Goal: Task Accomplishment & Management: Use online tool/utility

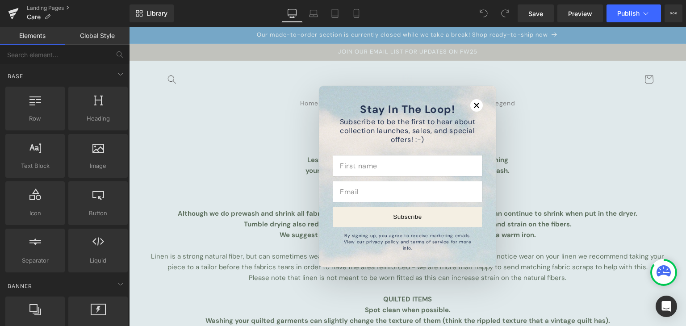
click at [470, 108] on div "Stay In The Loop!" at bounding box center [476, 105] width 13 height 13
click at [474, 108] on icon "Close modal" at bounding box center [476, 105] width 5 height 5
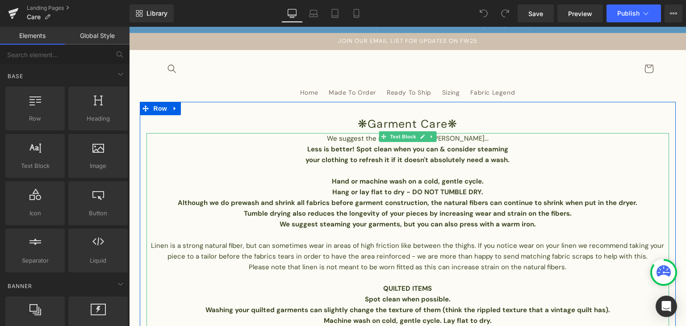
scroll to position [13, 0]
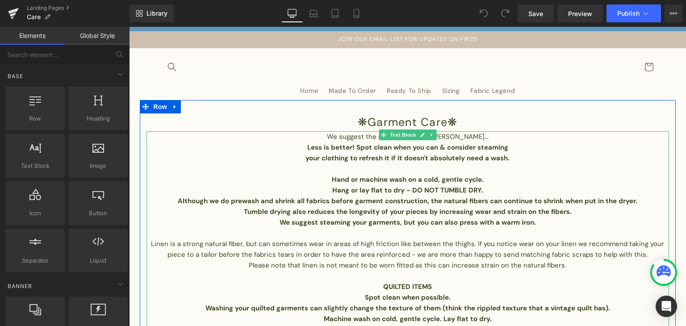
drag, startPoint x: 504, startPoint y: 167, endPoint x: 477, endPoint y: 145, distance: 34.3
click at [504, 167] on p at bounding box center [407, 168] width 523 height 11
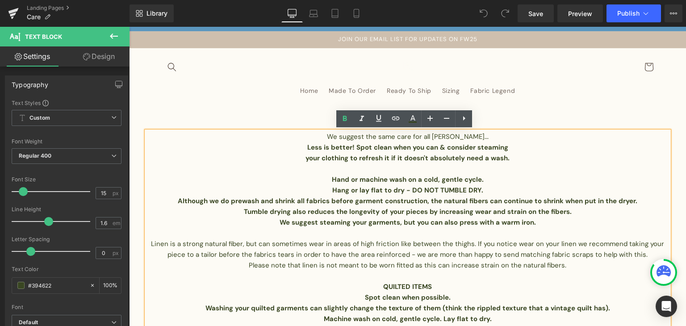
click at [427, 180] on b "Hand or machine wash on a cold, gentle cycle." at bounding box center [408, 179] width 152 height 9
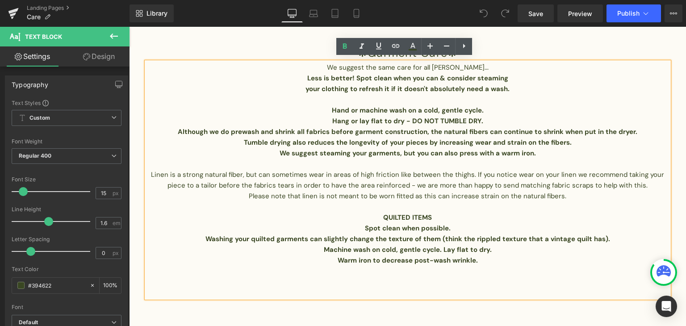
scroll to position [86, 0]
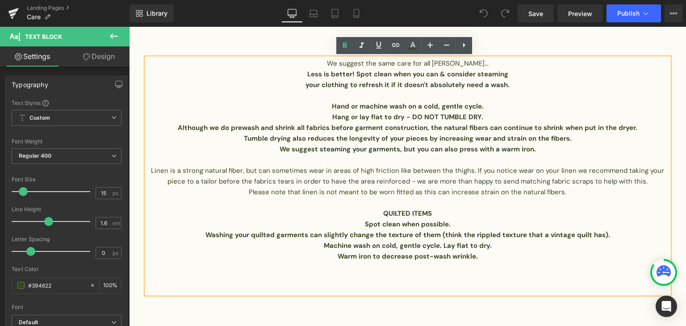
drag, startPoint x: 174, startPoint y: 126, endPoint x: 634, endPoint y: 125, distance: 460.4
click at [634, 125] on p "Although we do prewash and shrink all fabrics before garment construction, the …" at bounding box center [407, 127] width 523 height 11
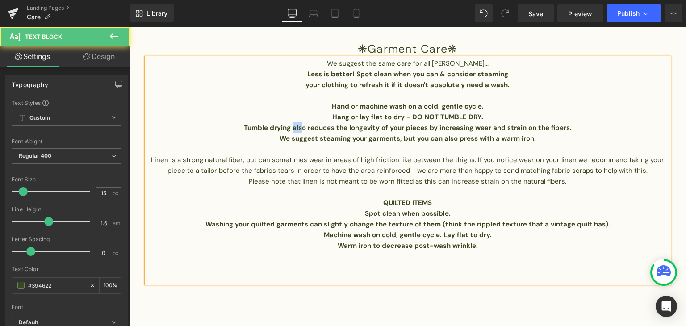
drag, startPoint x: 301, startPoint y: 127, endPoint x: 289, endPoint y: 127, distance: 11.2
click at [289, 127] on b "Tumble drying also reduces the longevity of your pieces by increasing wear and …" at bounding box center [408, 127] width 328 height 9
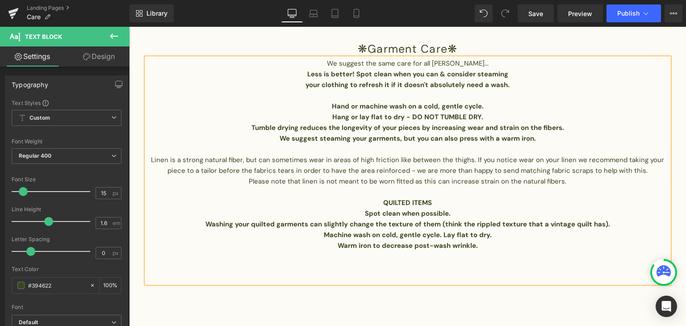
click at [560, 125] on p "Tumble drying reduces the longevity of your pieces by increasing wear and strai…" at bounding box center [407, 127] width 523 height 11
click at [246, 128] on p "Tumble drying reduces the longevity of your pieces by increasing wear and strai…" at bounding box center [407, 127] width 523 height 11
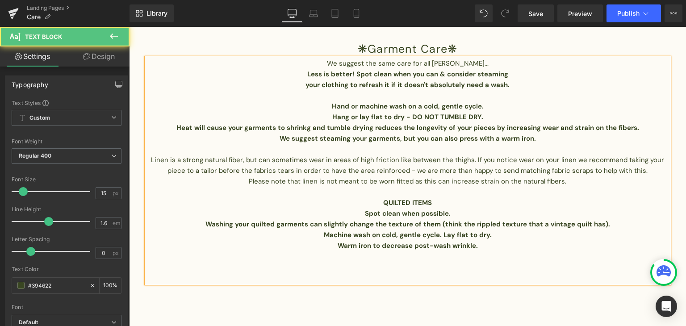
click at [306, 129] on b "Heat will cause your garments to shrinkg and tumble drying reduces the longevit…" at bounding box center [407, 127] width 463 height 9
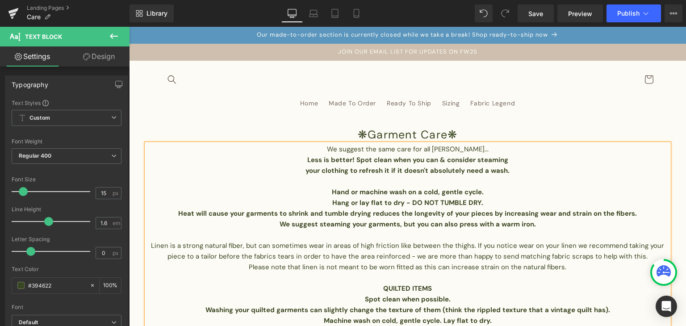
scroll to position [3, 0]
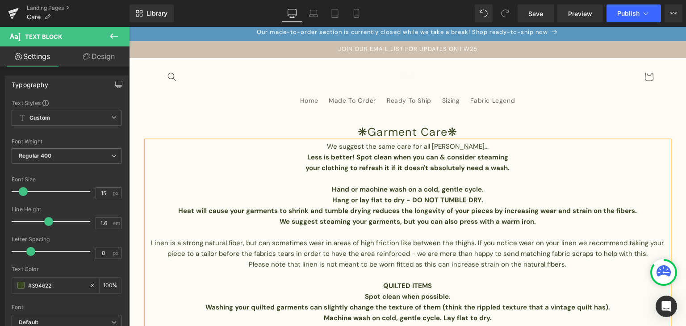
click at [538, 223] on p "We suggest steaming your garments, but you can also press with a warm iron." at bounding box center [407, 221] width 523 height 11
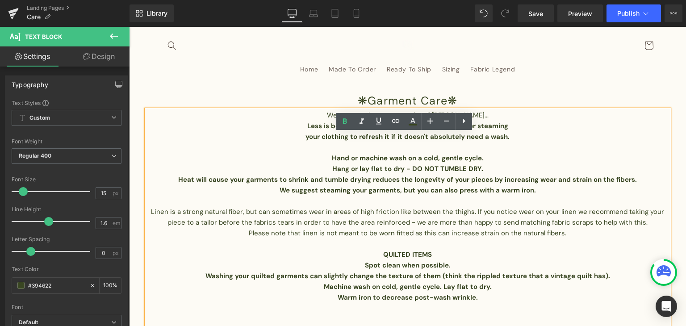
scroll to position [35, 0]
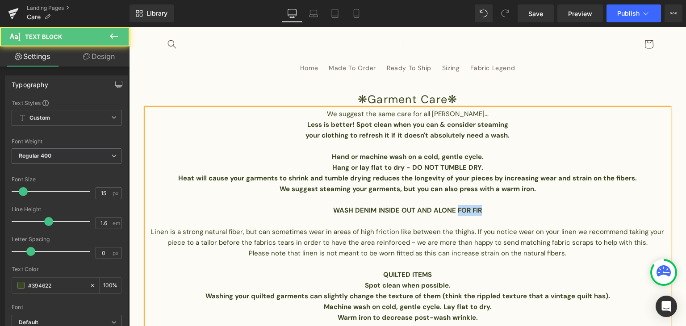
drag, startPoint x: 488, startPoint y: 209, endPoint x: 452, endPoint y: 213, distance: 35.5
click at [452, 213] on p "WASH DENIM INSIDE OUT AND ALONE FOR FIR" at bounding box center [407, 210] width 523 height 11
click at [347, 211] on b "WASH DENIM INSIDE OUT AND ALONE OR WITH DARK COLOURS." at bounding box center [408, 210] width 208 height 9
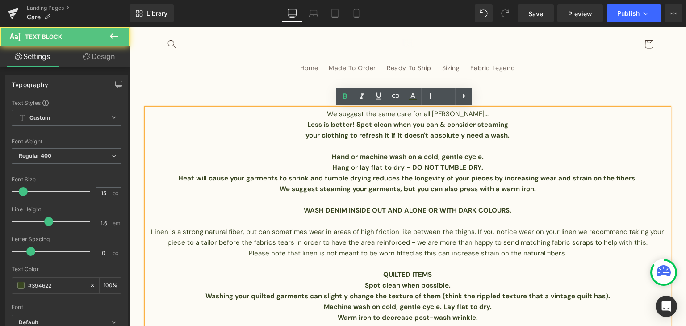
click at [346, 209] on b "WASH DENIM INSIDE OUT AND ALONE OR WITH DARK COLOURS." at bounding box center [408, 210] width 208 height 9
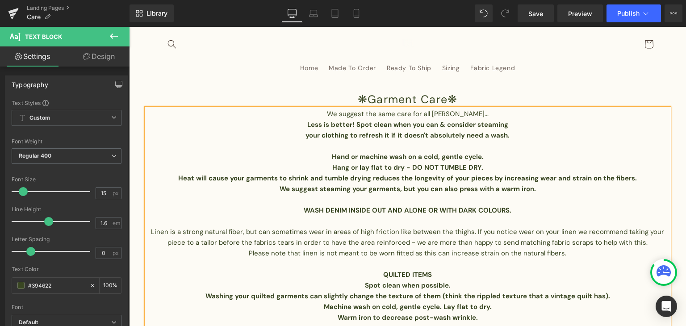
click at [521, 216] on p at bounding box center [407, 221] width 523 height 11
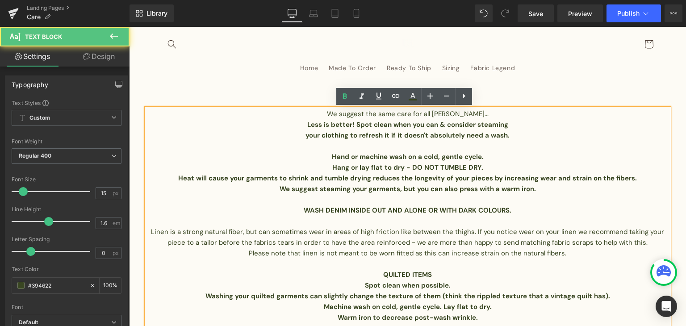
click at [512, 206] on p "WASH DENIM INSIDE OUT AND ALONE OR WITH DARK COLOURS." at bounding box center [407, 210] width 523 height 11
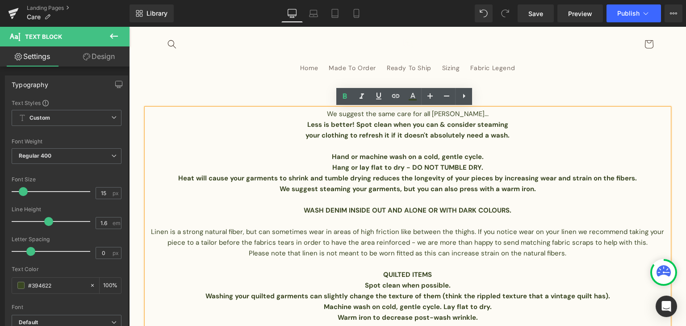
click at [450, 209] on b "WASH DENIM INSIDE OUT AND ALONE OR WITH DARK COLOURS." at bounding box center [408, 210] width 208 height 9
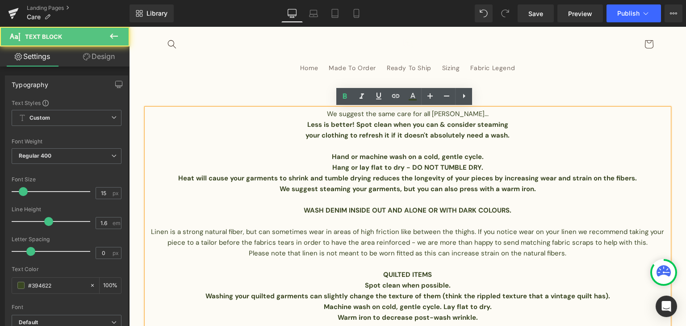
click at [450, 210] on b "WASH DENIM INSIDE OUT AND ALONE OR WITH DARK COLOURS." at bounding box center [408, 210] width 208 height 9
click at [488, 213] on b "WASH DENIM INSIDE OUT AND ALONE OR WITH DARK COLOURS." at bounding box center [408, 210] width 208 height 9
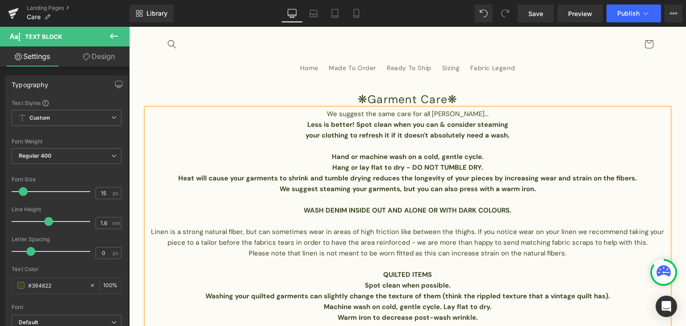
click at [455, 210] on b "WASH DENIM INSIDE OUT AND ALONE OR WITH DARK COLOURS." at bounding box center [408, 210] width 208 height 9
drag, startPoint x: 458, startPoint y: 157, endPoint x: 421, endPoint y: 158, distance: 37.1
click at [421, 158] on b "Hand or machine wash on a cold, gentle cycle." at bounding box center [408, 156] width 152 height 9
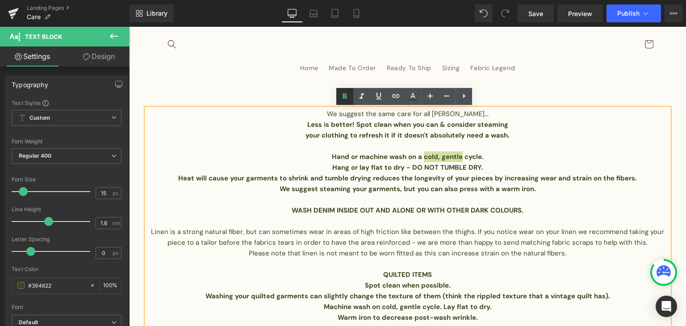
click at [341, 95] on icon at bounding box center [344, 96] width 11 height 11
drag, startPoint x: 457, startPoint y: 156, endPoint x: 419, endPoint y: 157, distance: 38.4
click at [419, 157] on p "Hand or machine wash on a cold, gentle cycle." at bounding box center [407, 156] width 523 height 11
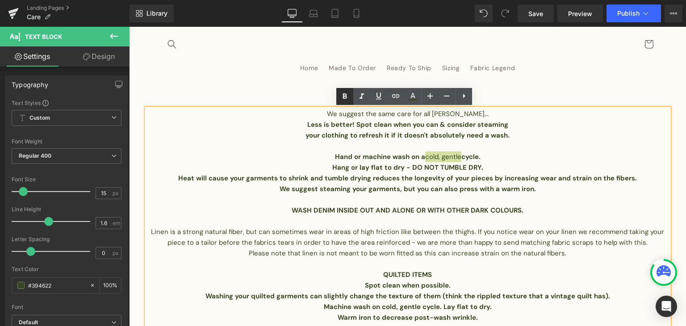
click at [347, 94] on icon at bounding box center [344, 96] width 11 height 11
drag, startPoint x: 460, startPoint y: 155, endPoint x: 421, endPoint y: 154, distance: 38.9
click at [421, 154] on p "Hand or machine wash on a cold, gentle cycle." at bounding box center [407, 156] width 523 height 11
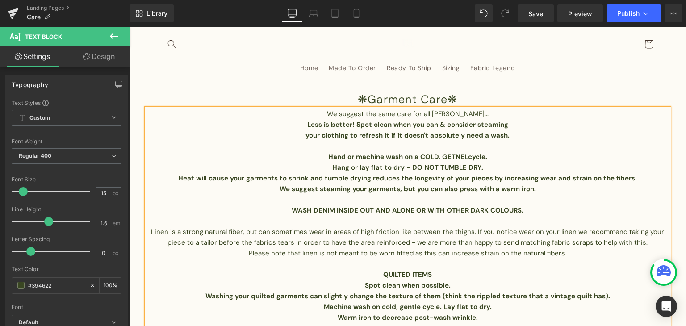
click at [490, 152] on p "Hand or machine wash on a COLD, GETNEL cycle." at bounding box center [407, 156] width 523 height 11
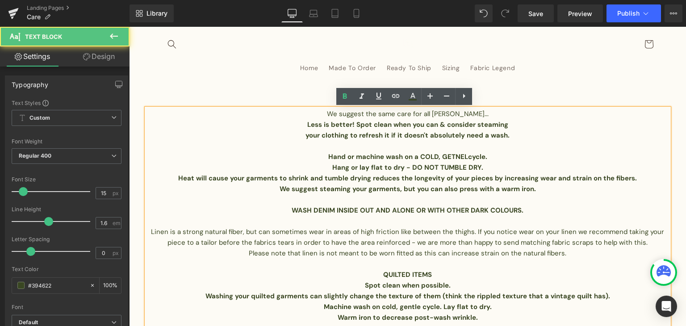
click at [486, 166] on p "Hang or lay flat to dry - DO NOT TUMBLE DRY." at bounding box center [407, 167] width 523 height 11
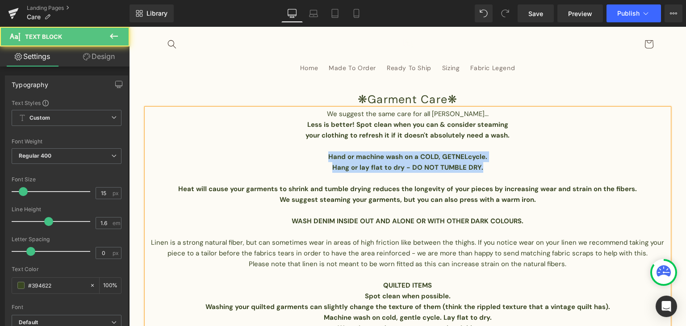
drag, startPoint x: 486, startPoint y: 166, endPoint x: 325, endPoint y: 158, distance: 161.4
click at [325, 158] on div "We suggest the same care for all [PERSON_NAME]... Less is better! Spot clean wh…" at bounding box center [407, 237] width 523 height 257
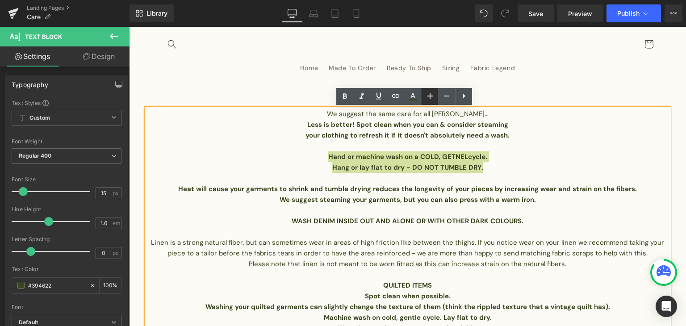
click at [428, 98] on icon at bounding box center [430, 96] width 11 height 11
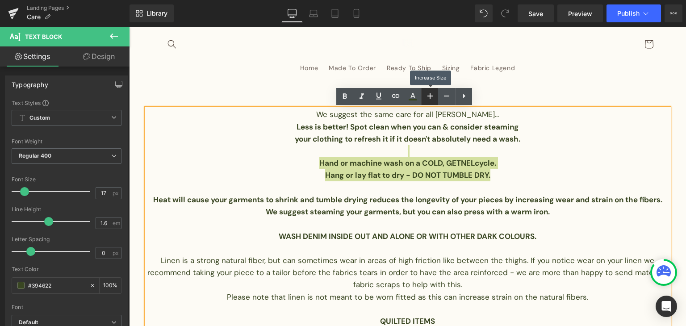
click at [428, 98] on icon at bounding box center [430, 96] width 11 height 11
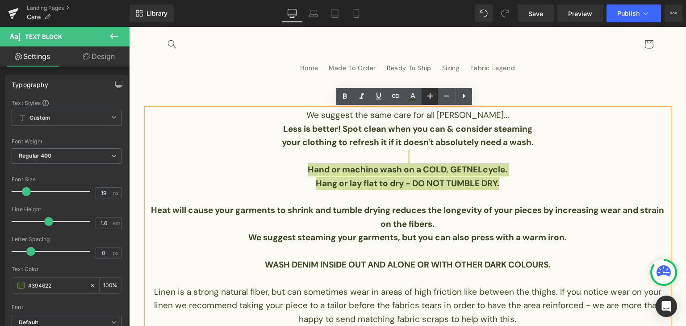
click at [437, 97] on link at bounding box center [429, 96] width 17 height 17
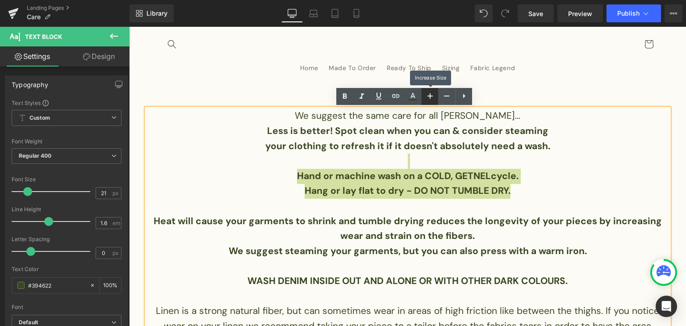
click at [437, 97] on link at bounding box center [429, 96] width 17 height 17
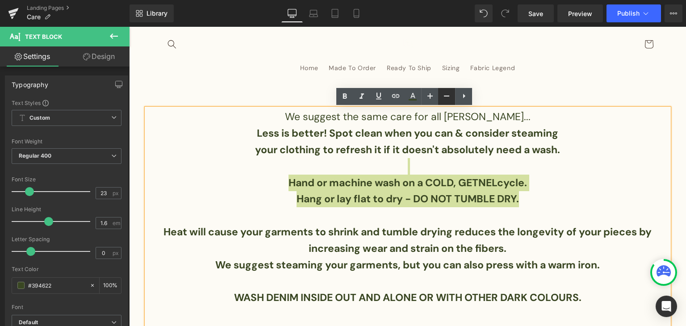
click at [445, 97] on icon at bounding box center [446, 96] width 11 height 11
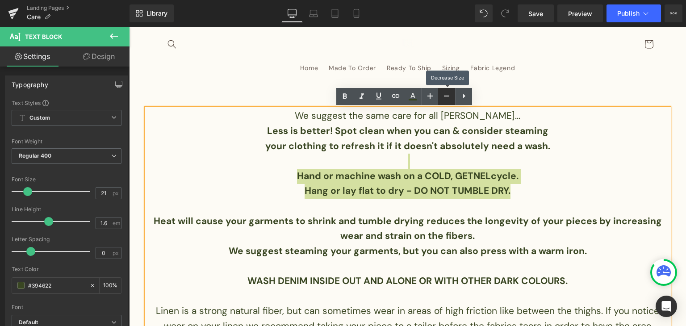
click at [445, 97] on icon at bounding box center [446, 96] width 11 height 11
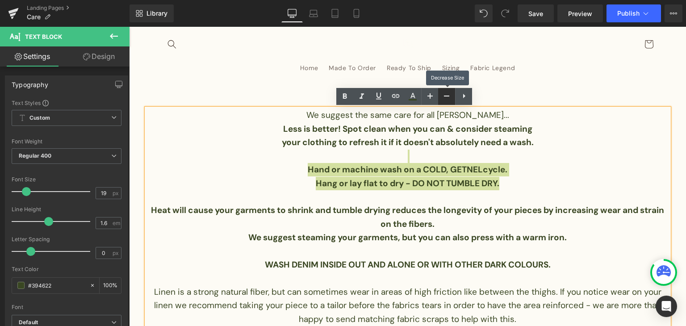
click at [445, 97] on icon at bounding box center [446, 96] width 11 height 11
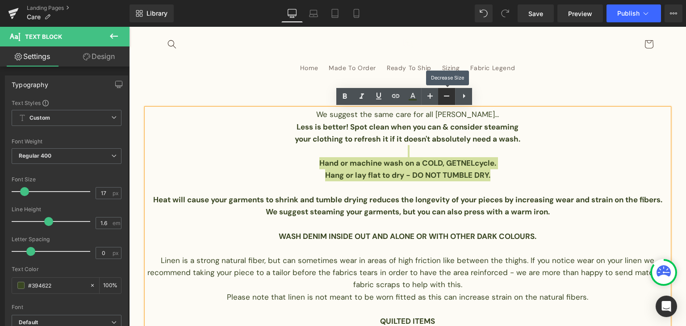
click at [445, 97] on icon at bounding box center [446, 96] width 11 height 11
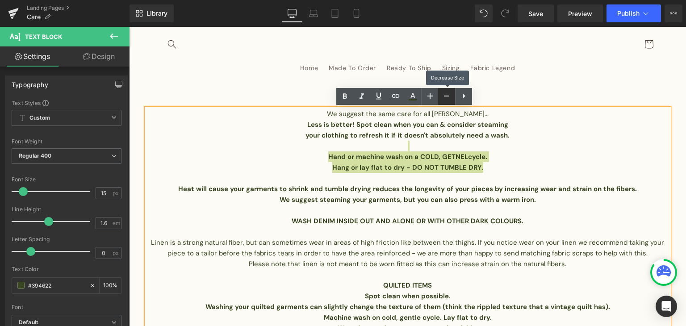
click at [445, 97] on icon at bounding box center [446, 96] width 11 height 11
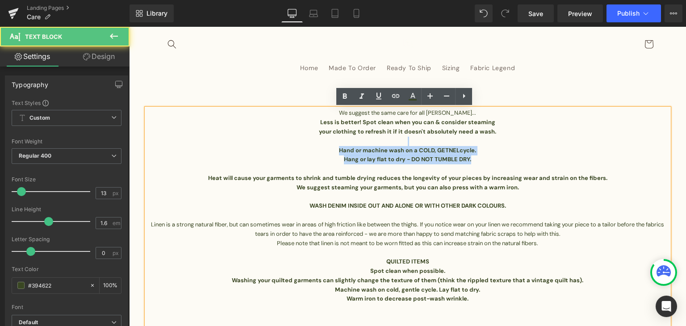
click at [510, 145] on p at bounding box center [407, 141] width 523 height 9
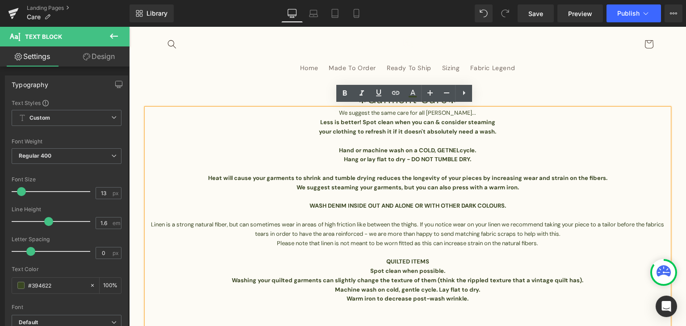
scroll to position [38, 0]
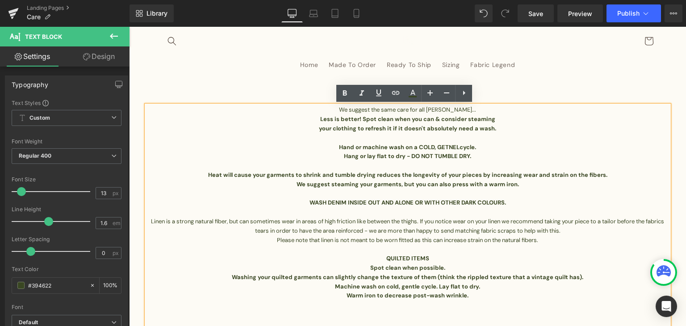
click at [478, 152] on p "Hang or lay flat to dry - DO NOT TUMBLE DRY." at bounding box center [407, 156] width 523 height 9
click at [472, 90] on link at bounding box center [463, 93] width 17 height 17
click at [484, 160] on p "Hang or lay flat to dry - DO NOT TUMBLE DRY." at bounding box center [407, 156] width 523 height 9
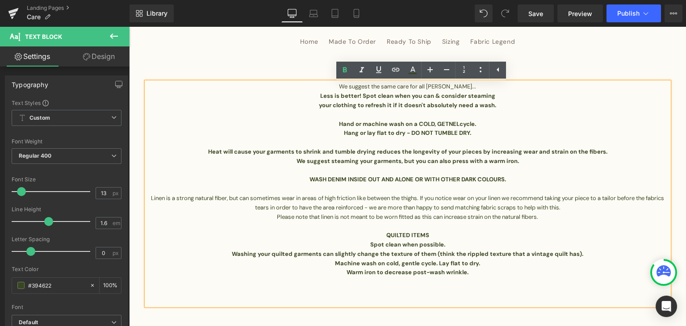
scroll to position [71, 0]
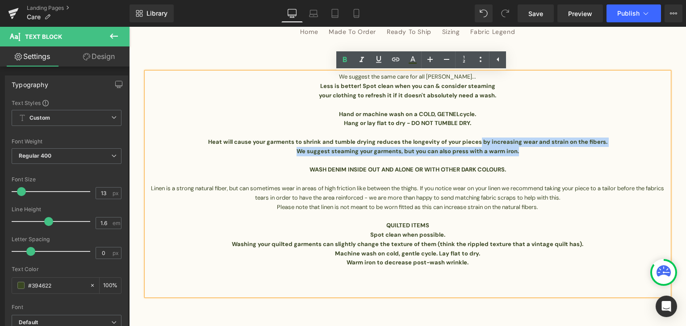
drag, startPoint x: 519, startPoint y: 150, endPoint x: 477, endPoint y: 144, distance: 42.9
click at [477, 144] on div "We suggest the same care for all [PERSON_NAME]... Less is better! Spot clean wh…" at bounding box center [407, 183] width 523 height 223
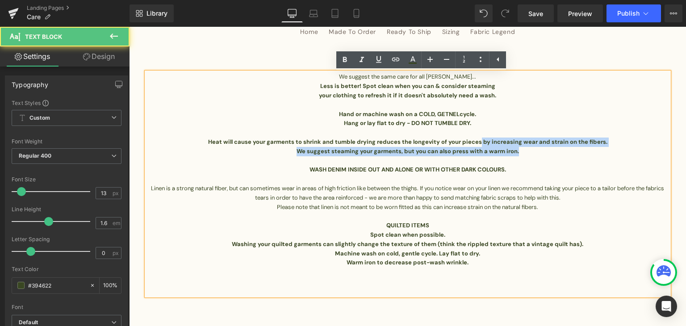
click at [606, 151] on p "We suggest steaming your garments, but you can also press with a warm iron." at bounding box center [407, 151] width 523 height 9
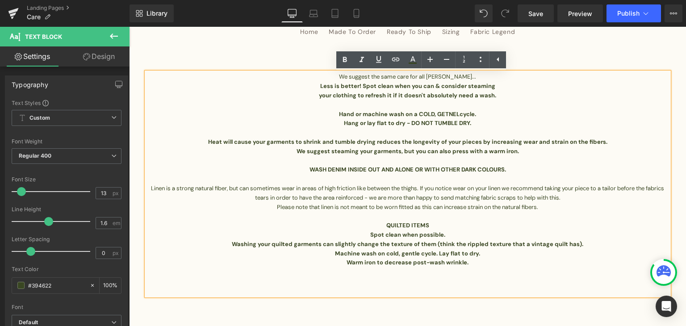
drag, startPoint x: 606, startPoint y: 142, endPoint x: 209, endPoint y: 147, distance: 396.6
click at [209, 147] on div "We suggest the same care for all [PERSON_NAME]... Less is better! Spot clean wh…" at bounding box center [407, 183] width 523 height 223
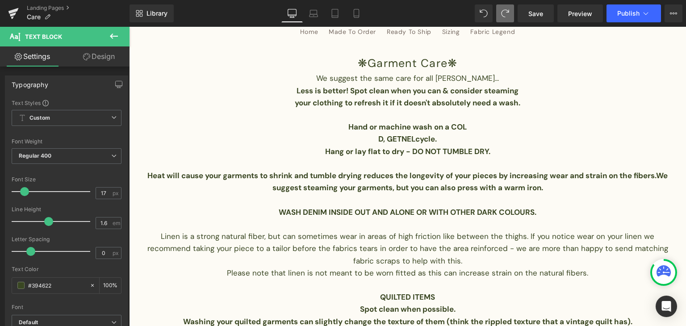
type input "13"
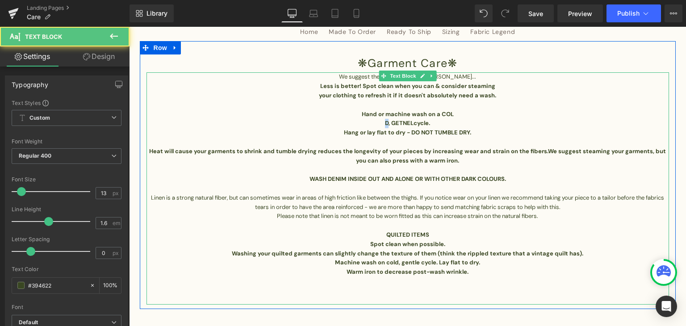
drag, startPoint x: 385, startPoint y: 127, endPoint x: 379, endPoint y: 121, distance: 8.5
click at [379, 121] on p "D, GETNEL cycle." at bounding box center [407, 123] width 523 height 9
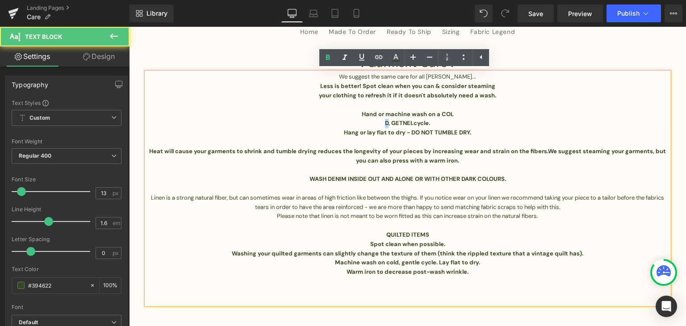
click at [379, 121] on p "D, GETNEL cycle." at bounding box center [407, 123] width 523 height 9
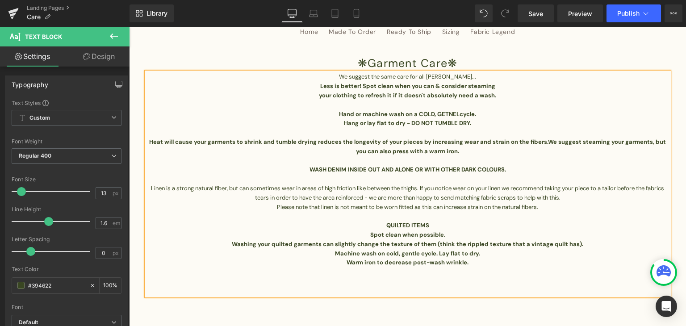
click at [413, 113] on strong "Hand or machine wash on a COL" at bounding box center [385, 114] width 92 height 8
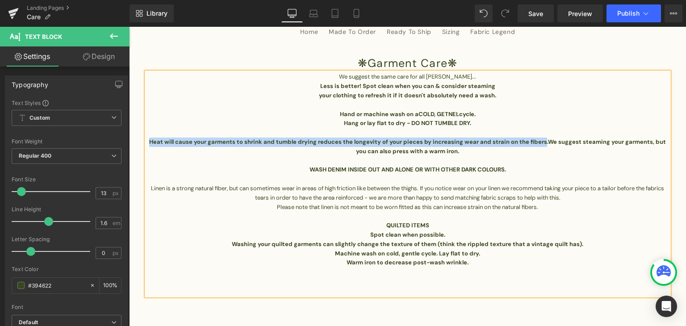
drag, startPoint x: 536, startPoint y: 139, endPoint x: 139, endPoint y: 138, distance: 396.6
click at [140, 138] on div "❋Garment Care❋ Heading We suggest the same care for all [PERSON_NAME]... Less i…" at bounding box center [408, 174] width 536 height 241
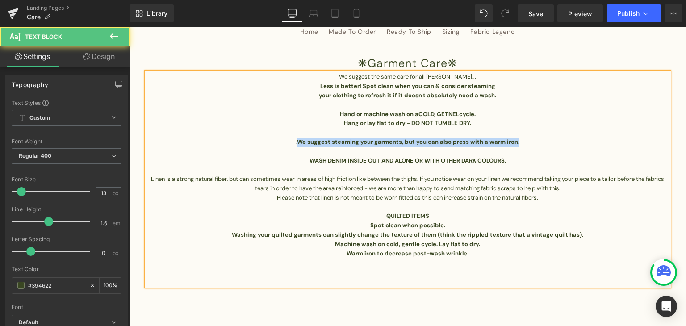
drag, startPoint x: 518, startPoint y: 143, endPoint x: 295, endPoint y: 137, distance: 223.8
click at [295, 138] on p ". We suggest steaming your garments, but you can also press with a warm iron." at bounding box center [407, 142] width 523 height 9
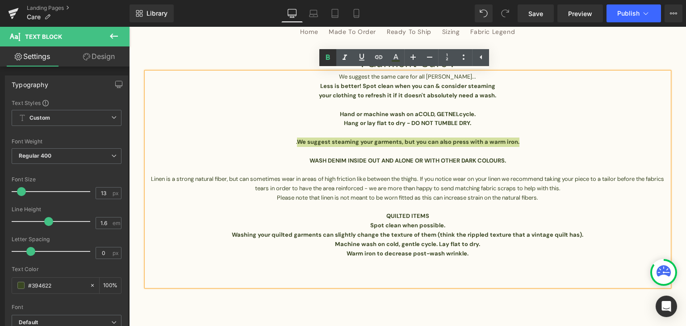
click at [327, 63] on link at bounding box center [327, 57] width 17 height 17
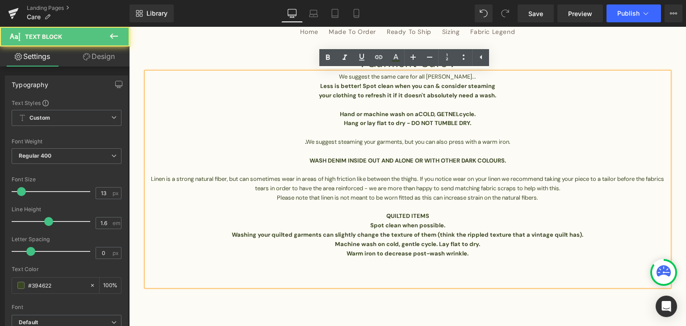
click at [455, 187] on p "Linen is a strong natural fiber, but can sometimes wear in areas of high fricti…" at bounding box center [407, 184] width 523 height 19
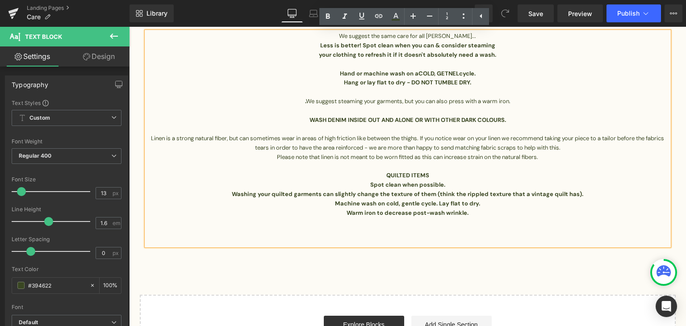
scroll to position [113, 0]
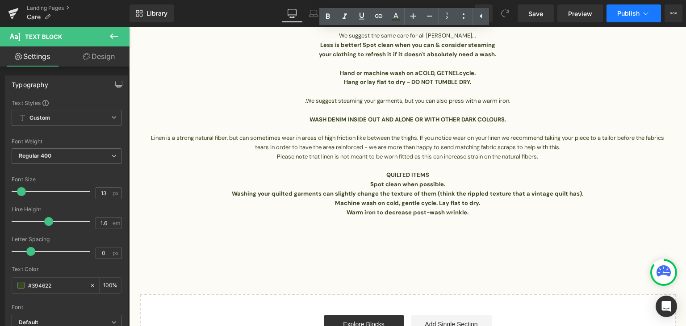
click at [648, 15] on icon at bounding box center [645, 13] width 9 height 9
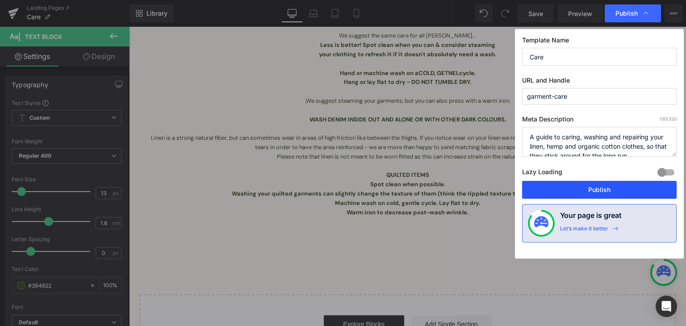
click at [621, 195] on button "Publish" at bounding box center [599, 190] width 155 height 18
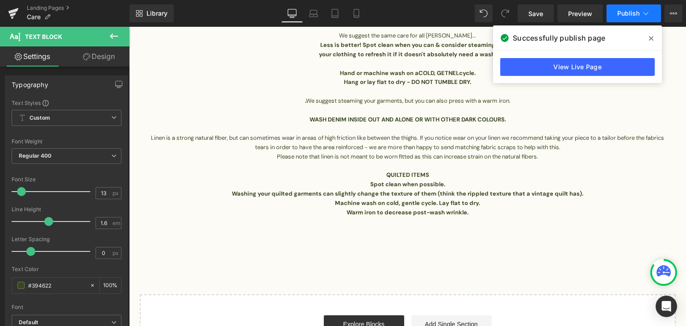
click at [627, 11] on span "Publish" at bounding box center [628, 13] width 22 height 7
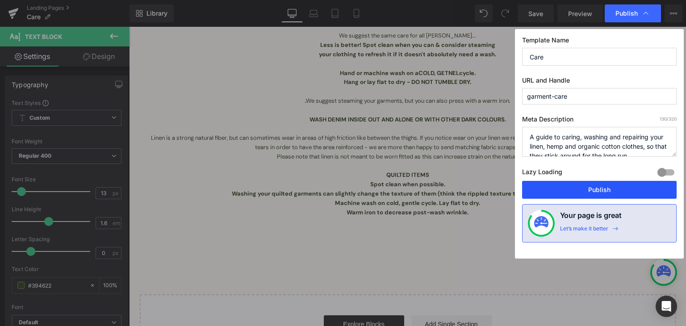
click at [581, 186] on button "Publish" at bounding box center [599, 190] width 155 height 18
